Goal: Check status: Check status

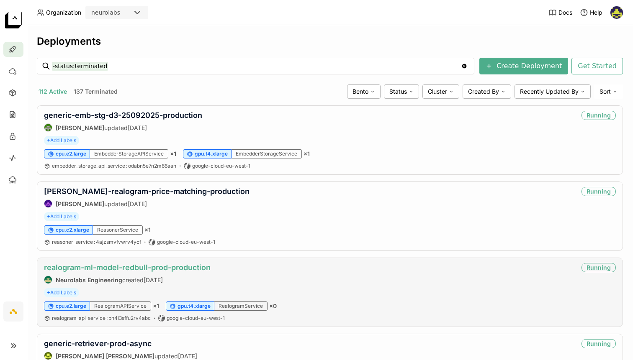
click at [94, 270] on link "realogram-ml-model-redbull-prod-production" at bounding box center [127, 267] width 167 height 9
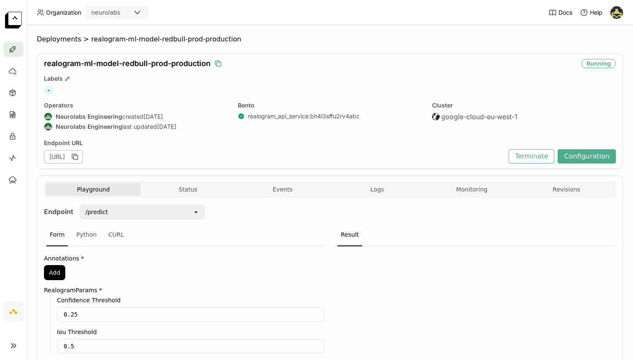
click at [219, 65] on icon "button" at bounding box center [218, 63] width 8 height 8
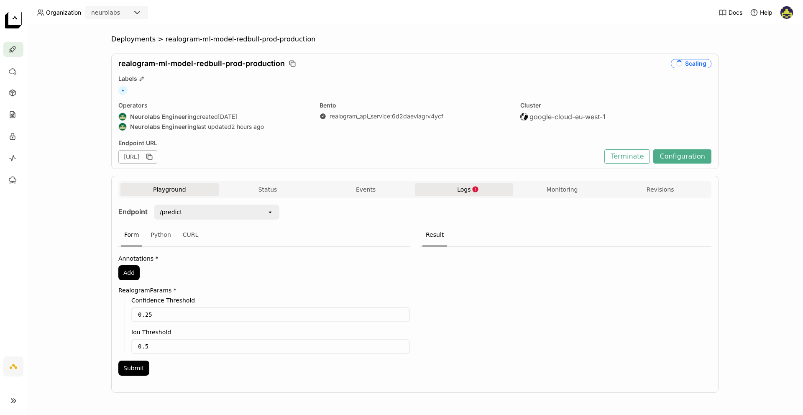
click at [479, 188] on button "Logs" at bounding box center [464, 189] width 98 height 13
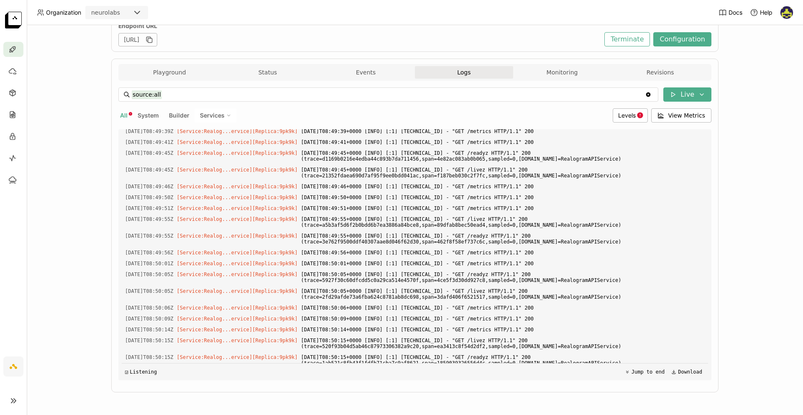
scroll to position [14503, 0]
